Goal: Check status: Check status

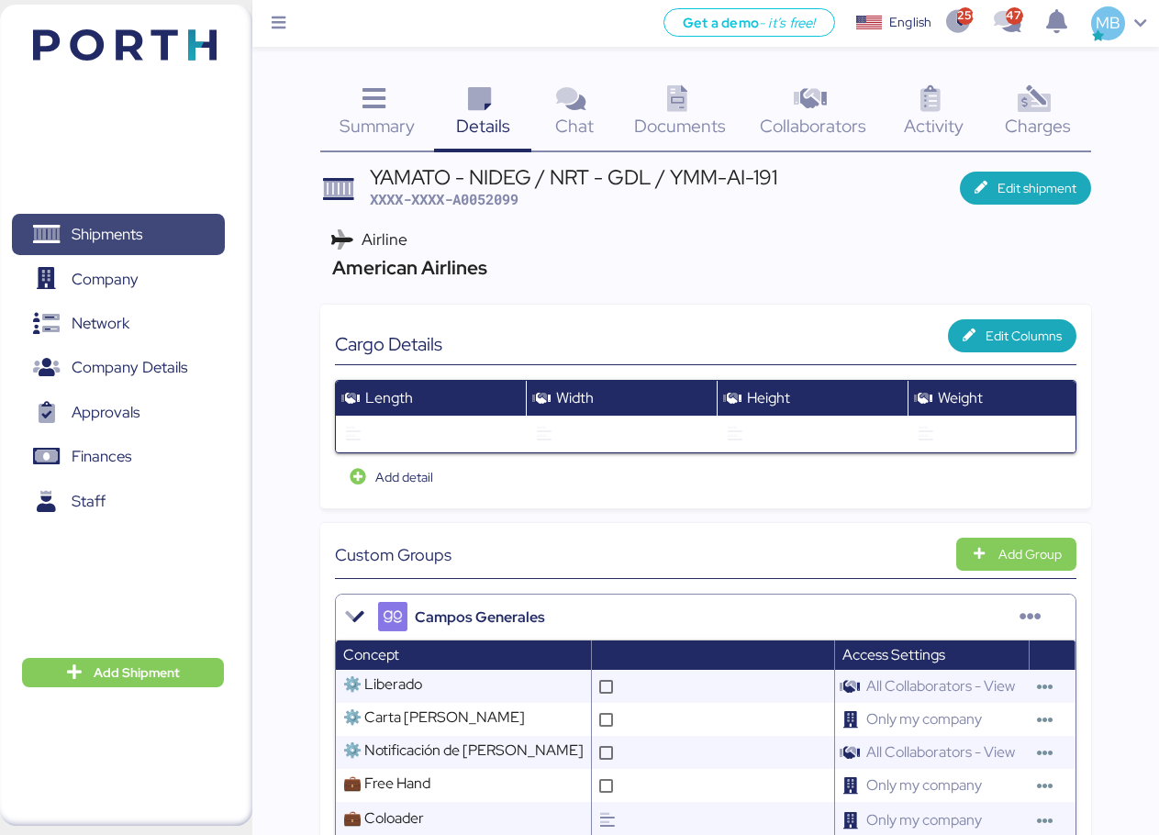
click at [150, 235] on span "Shipments" at bounding box center [117, 234] width 197 height 27
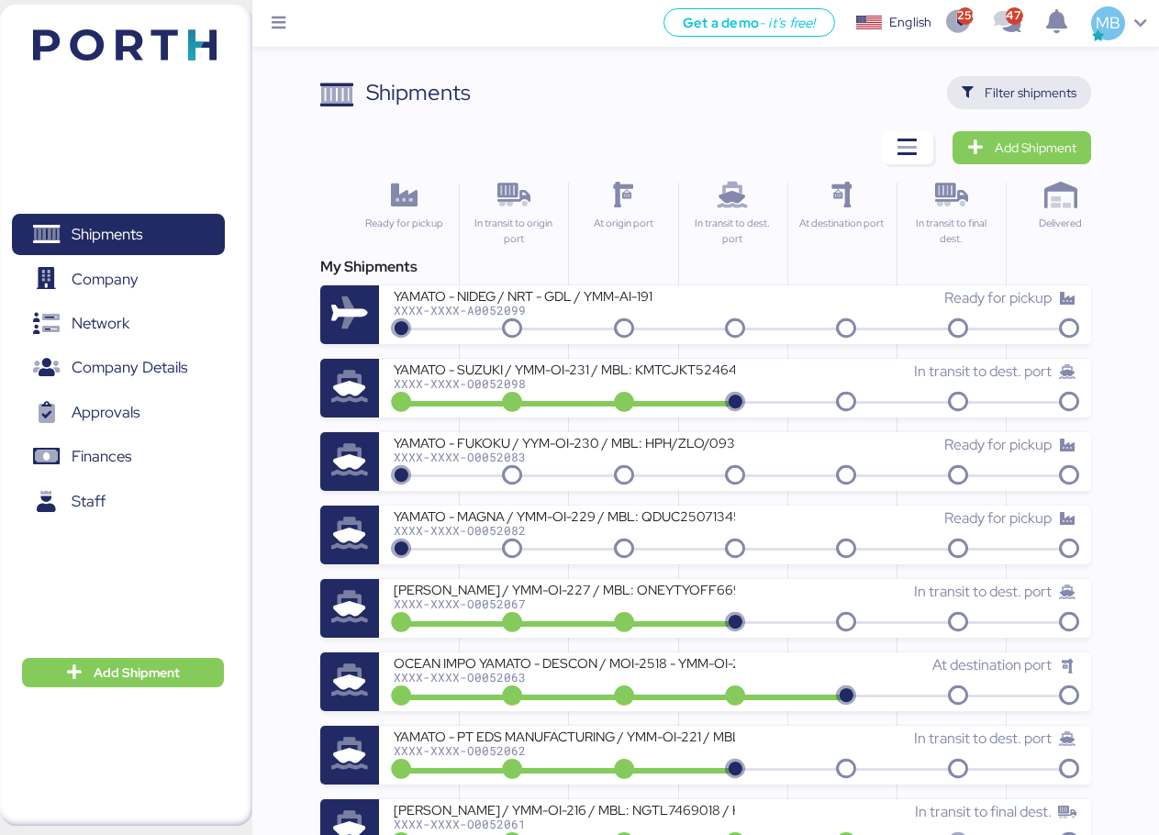
click at [1081, 94] on span "Filter shipments" at bounding box center [1019, 92] width 144 height 33
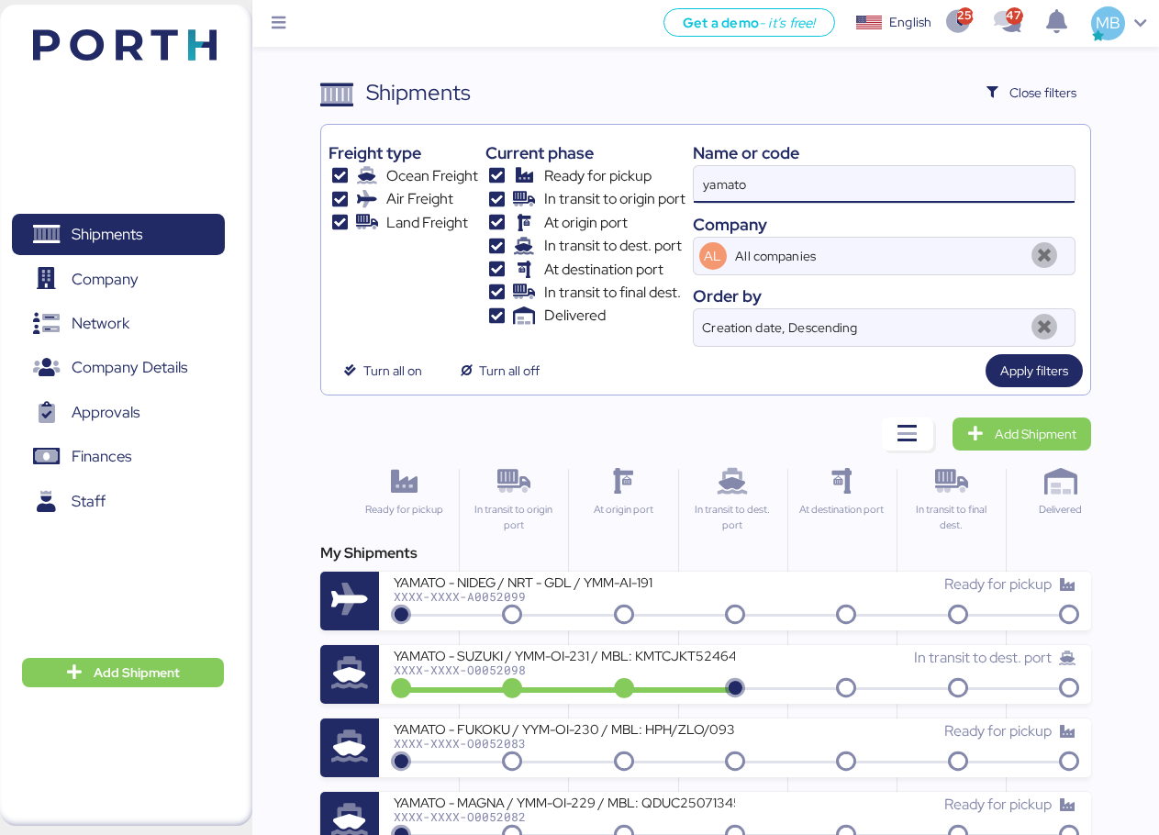
drag, startPoint x: 670, startPoint y: 156, endPoint x: 631, endPoint y: 156, distance: 38.5
click at [631, 156] on div "Freight type Ocean Freight Air Freight Land Freight Current phase Ready for pic…" at bounding box center [705, 239] width 754 height 215
paste input "O0052017"
type input "O0052017"
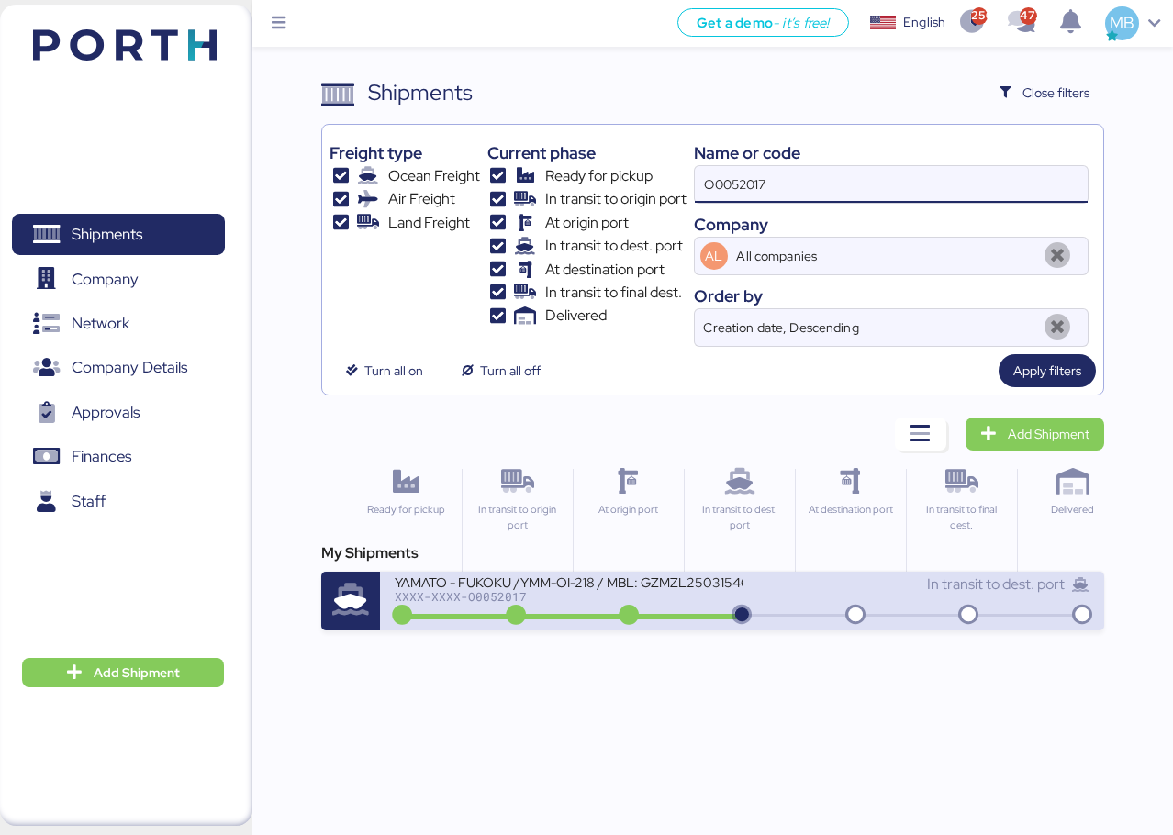
click at [673, 577] on div "YAMATO - FUKOKU /YMM-OI-218 / MBL: GZMZL25031546 / HBL: YILGZS0015936 / LCL" at bounding box center [568, 581] width 347 height 16
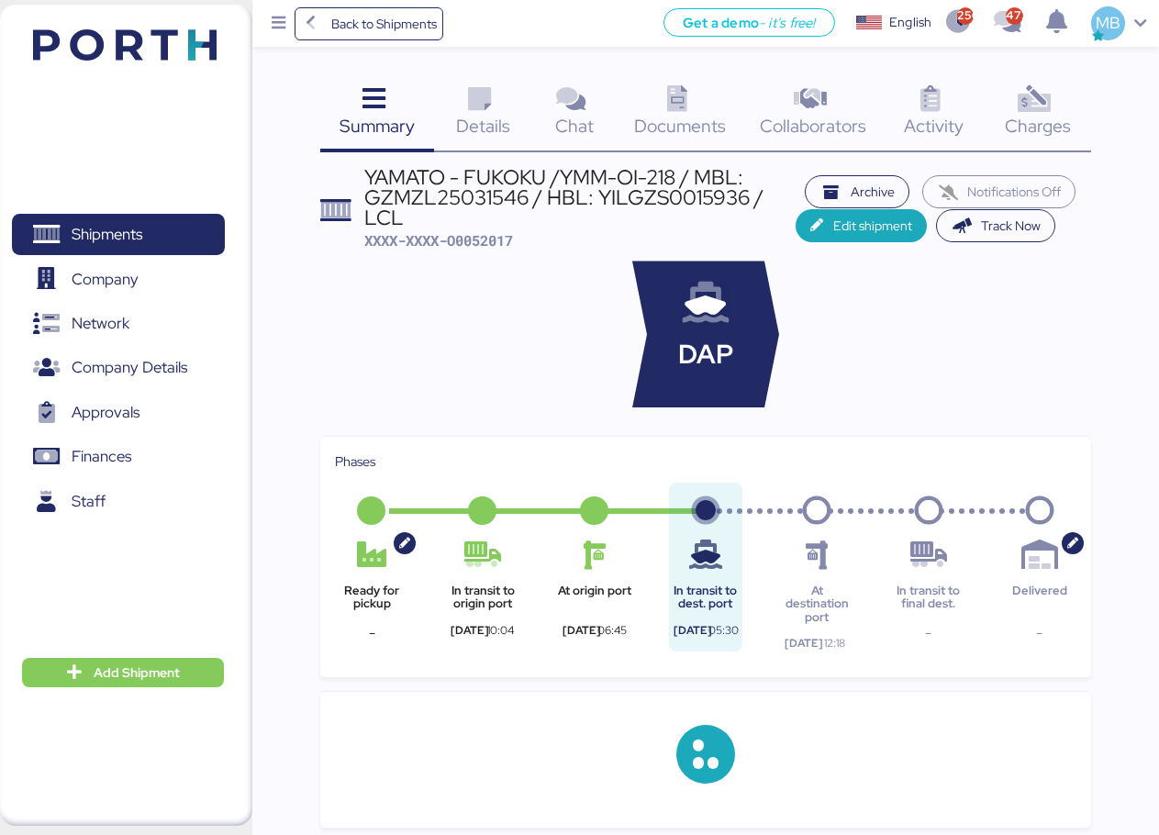
click at [490, 113] on icon at bounding box center [479, 99] width 39 height 27
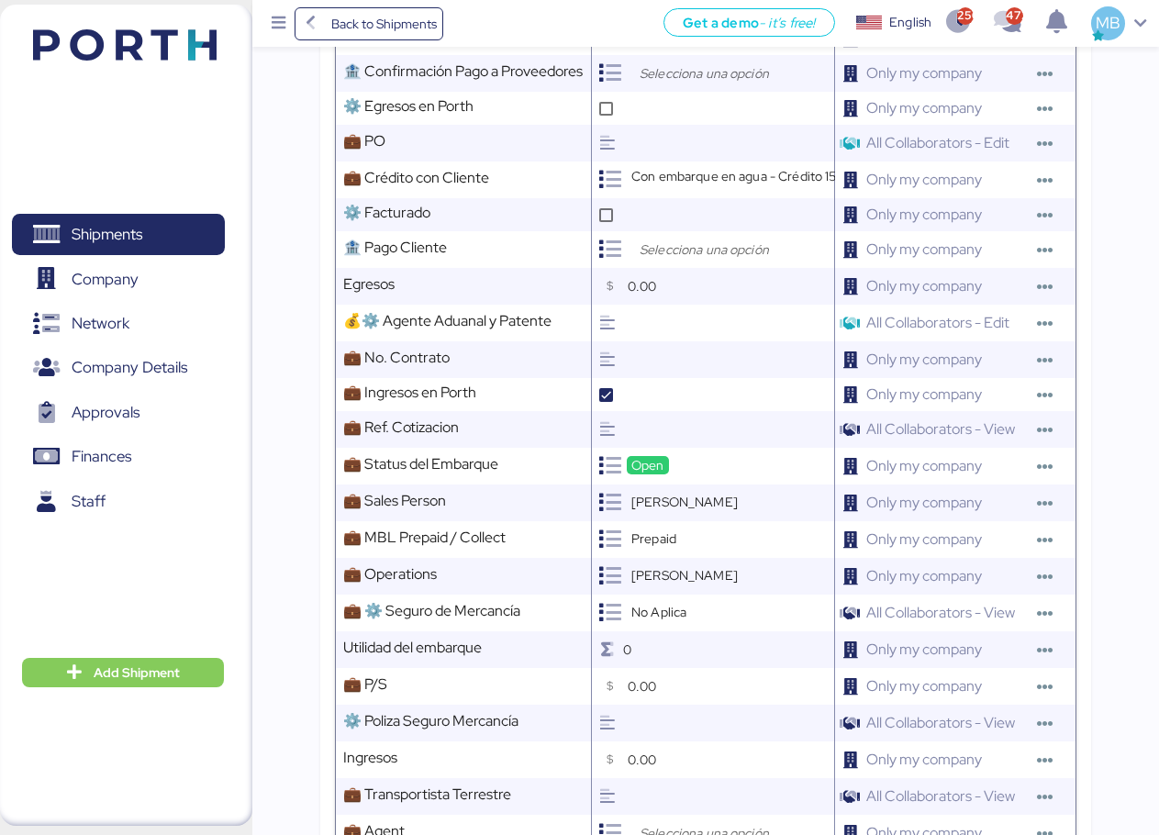
scroll to position [1285, 0]
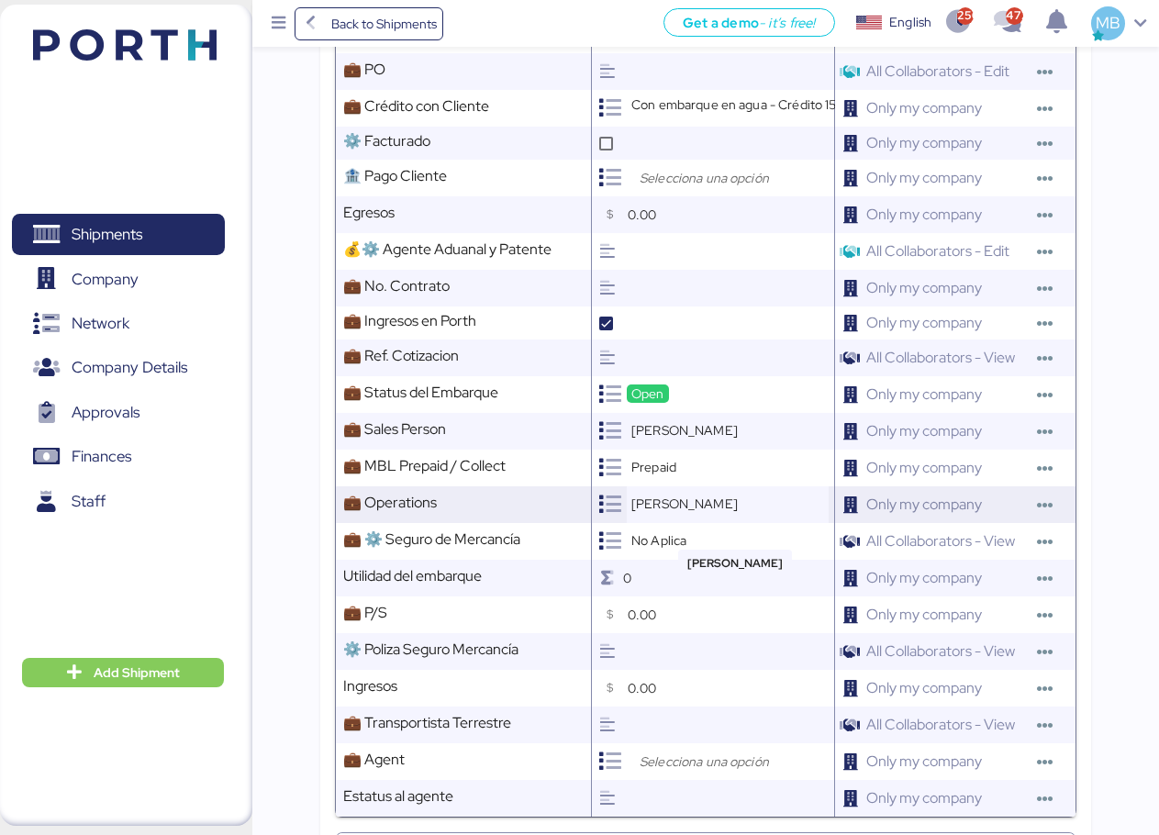
click at [687, 512] on span "[PERSON_NAME]" at bounding box center [684, 503] width 106 height 17
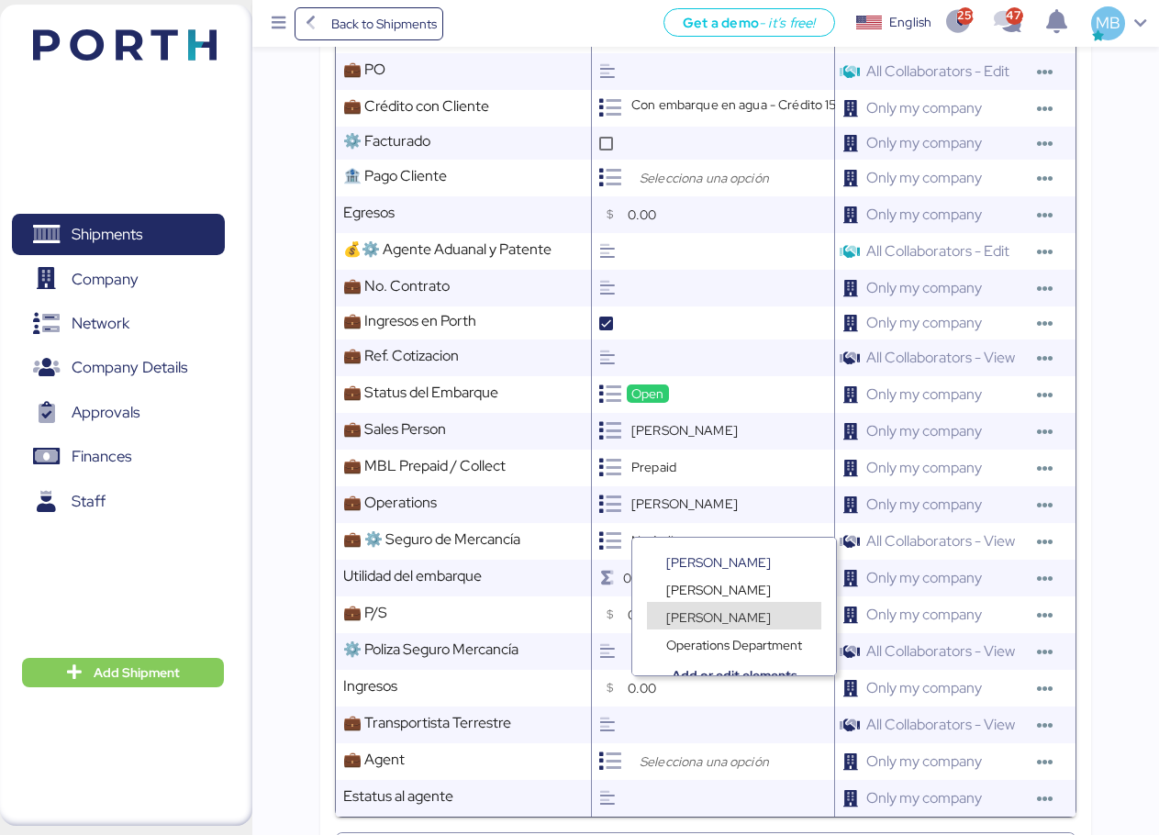
click at [722, 611] on span "[PERSON_NAME]" at bounding box center [718, 617] width 105 height 17
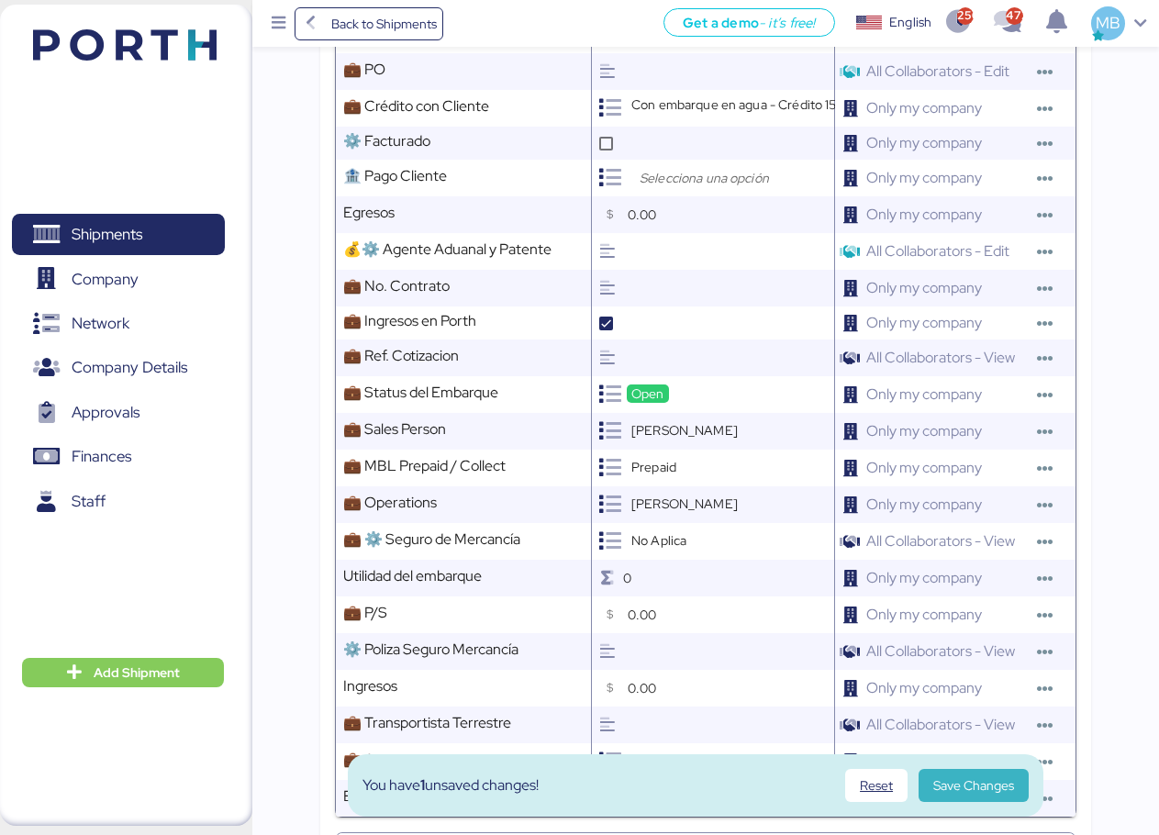
click at [970, 780] on span "Save Changes" at bounding box center [973, 785] width 81 height 22
